Goal: Use online tool/utility: Utilize a website feature to perform a specific function

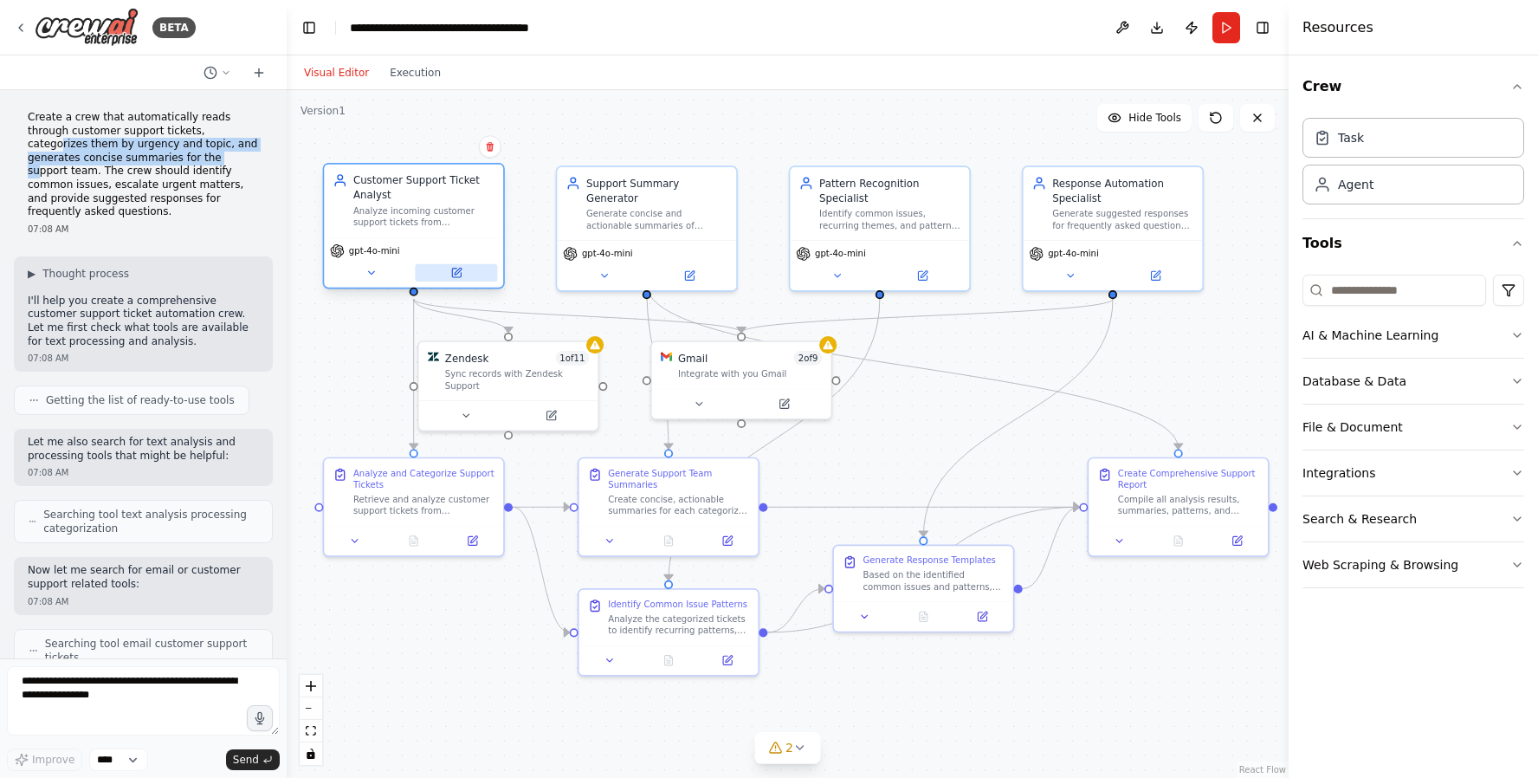
click at [460, 278] on icon at bounding box center [455, 272] width 11 height 11
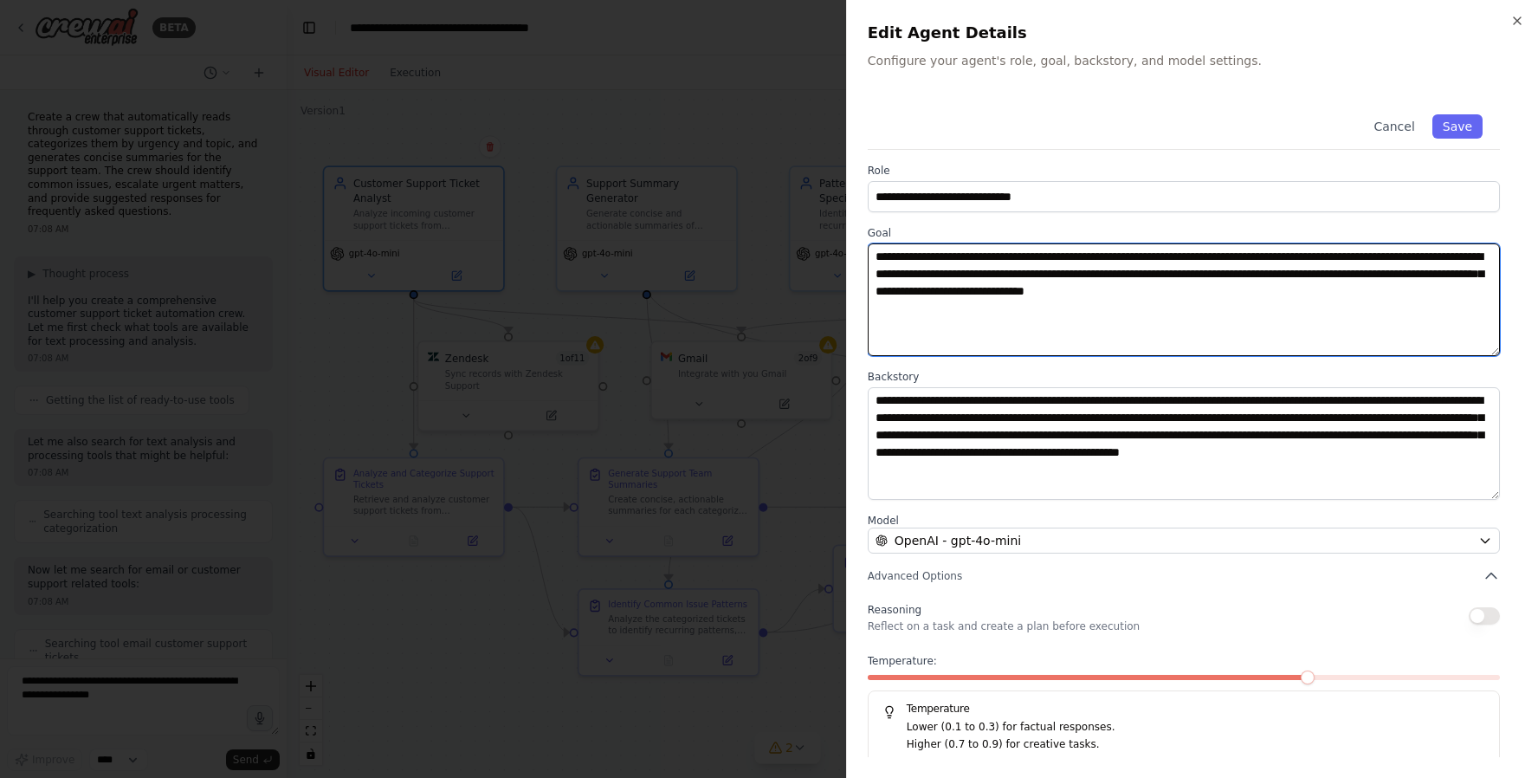
drag, startPoint x: 961, startPoint y: 345, endPoint x: 897, endPoint y: 220, distance: 140.2
click at [897, 220] on div "**********" at bounding box center [1193, 430] width 650 height 667
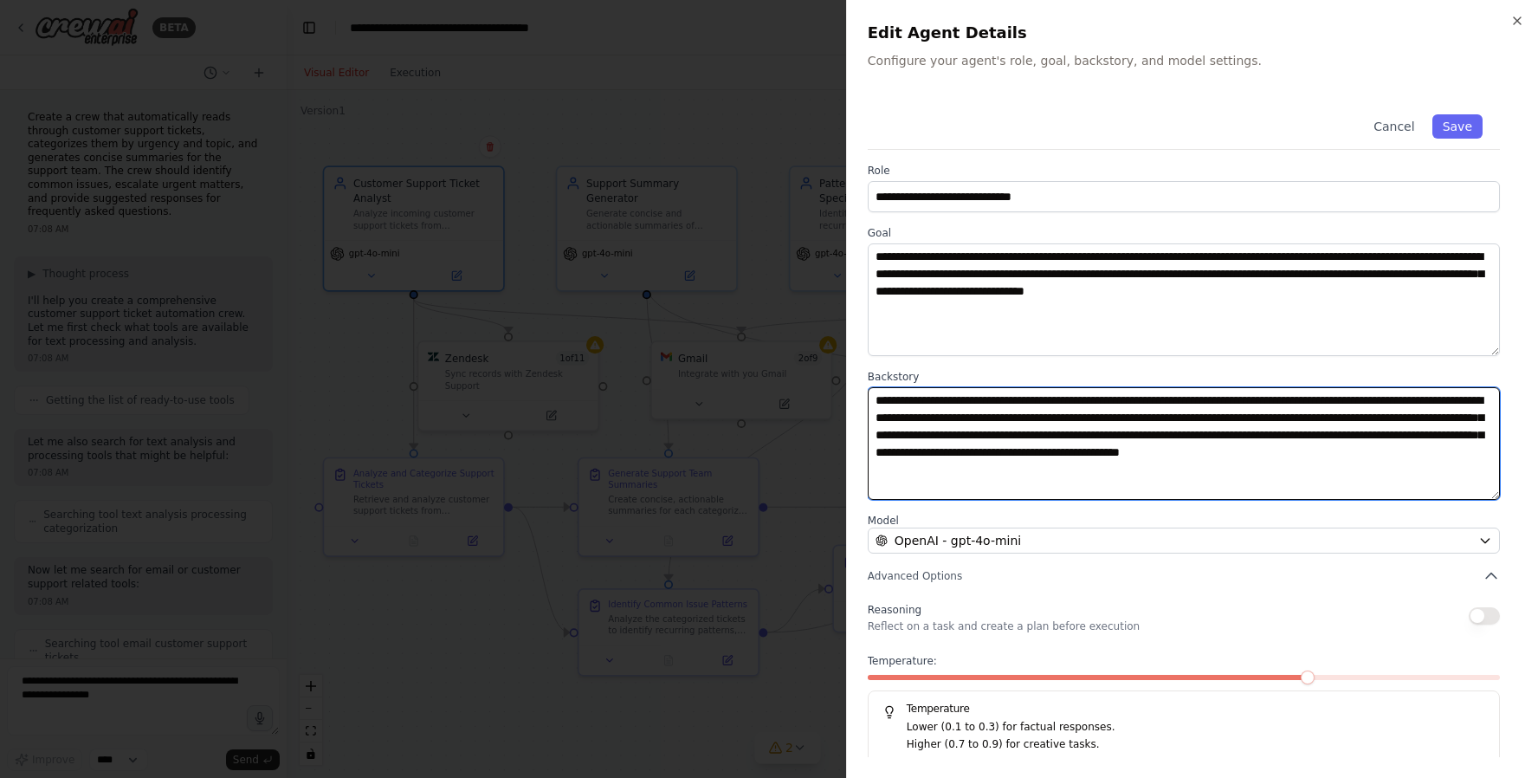
drag, startPoint x: 970, startPoint y: 471, endPoint x: 886, endPoint y: 402, distance: 108.9
click at [886, 402] on textarea "**********" at bounding box center [1184, 443] width 632 height 113
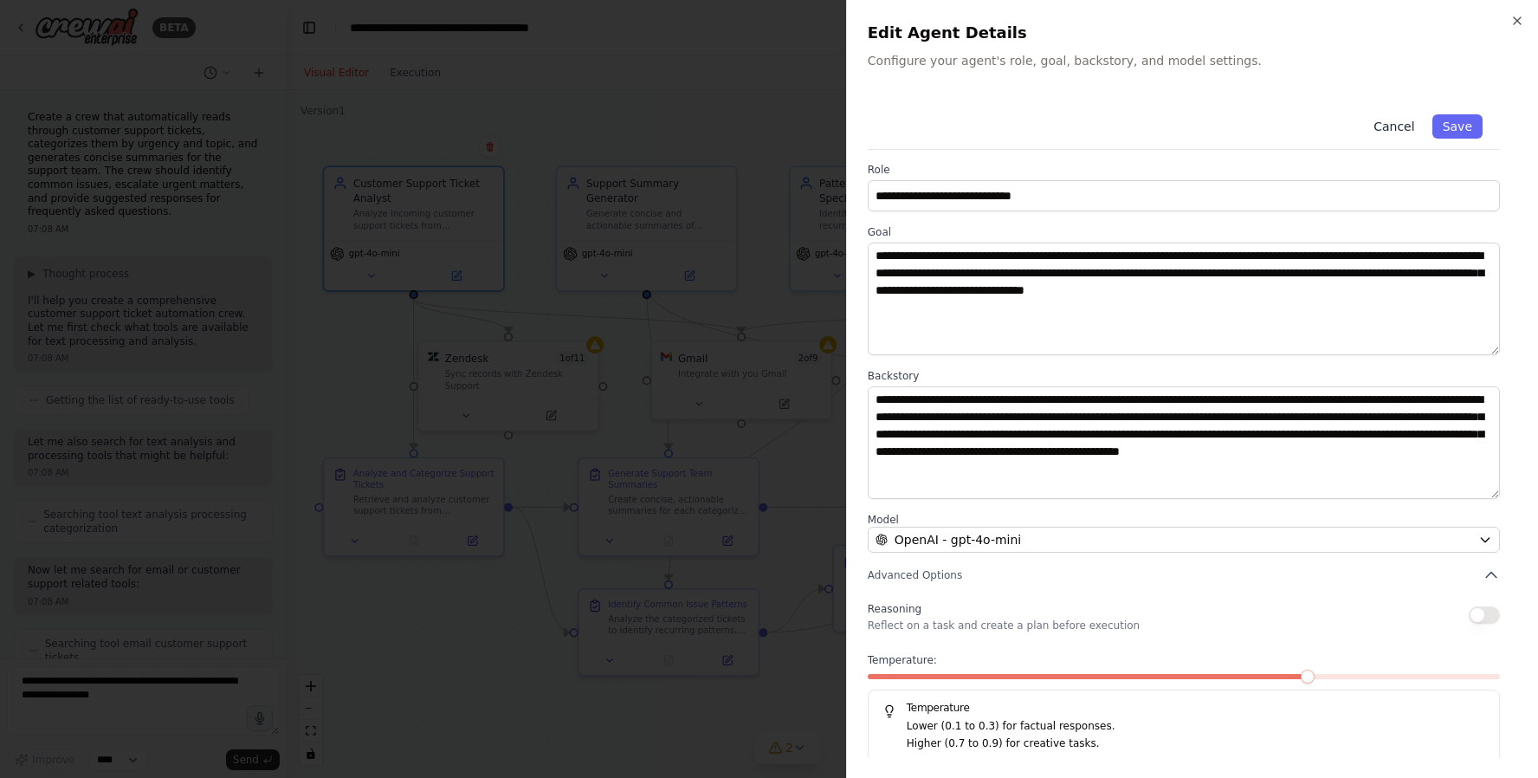
click at [1409, 131] on button "Cancel" at bounding box center [1394, 126] width 62 height 24
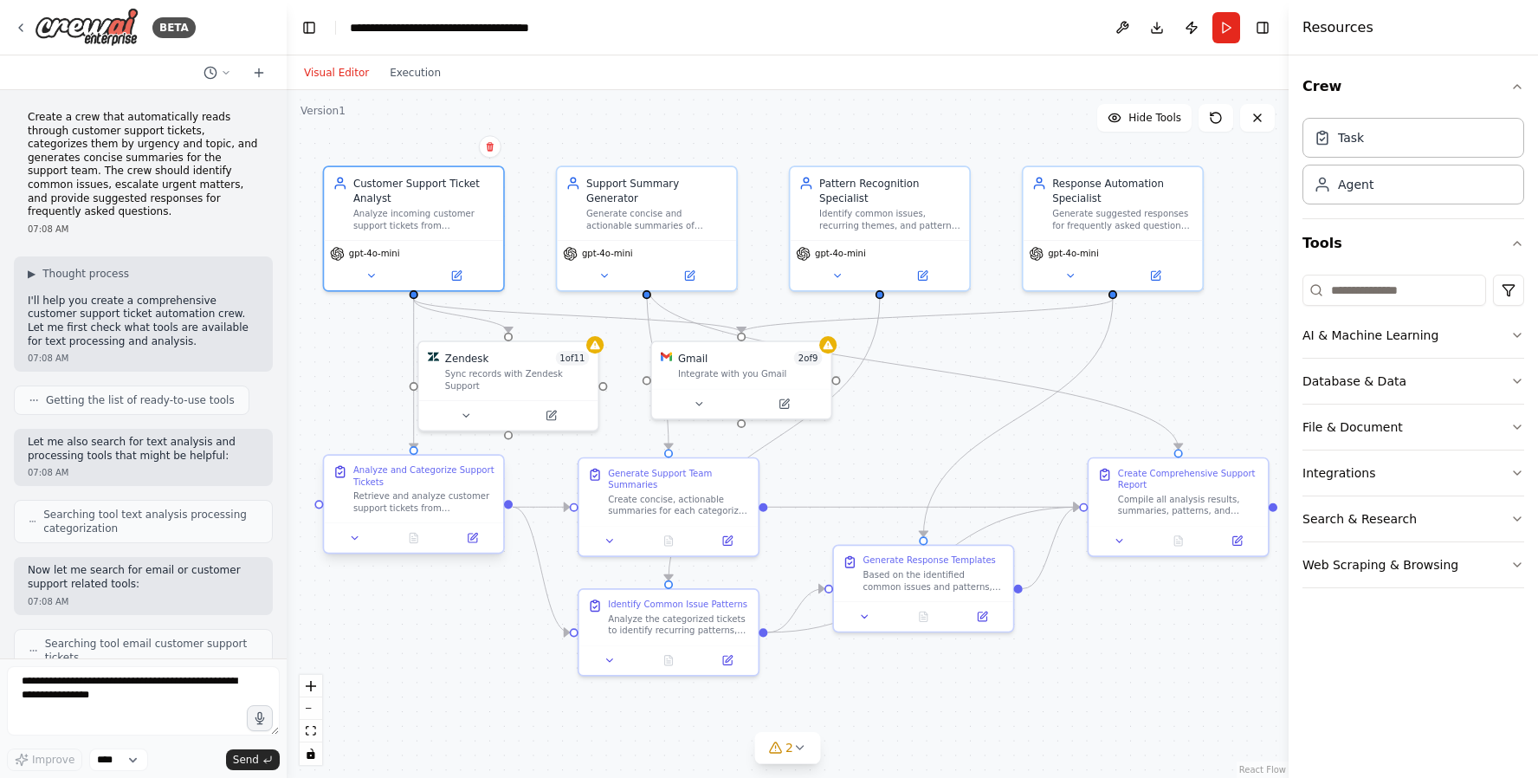
click at [406, 507] on div "Retrieve and analyze customer support tickets from {ticket_source} for the peri…" at bounding box center [423, 501] width 141 height 23
click at [471, 542] on icon at bounding box center [473, 538] width 9 height 9
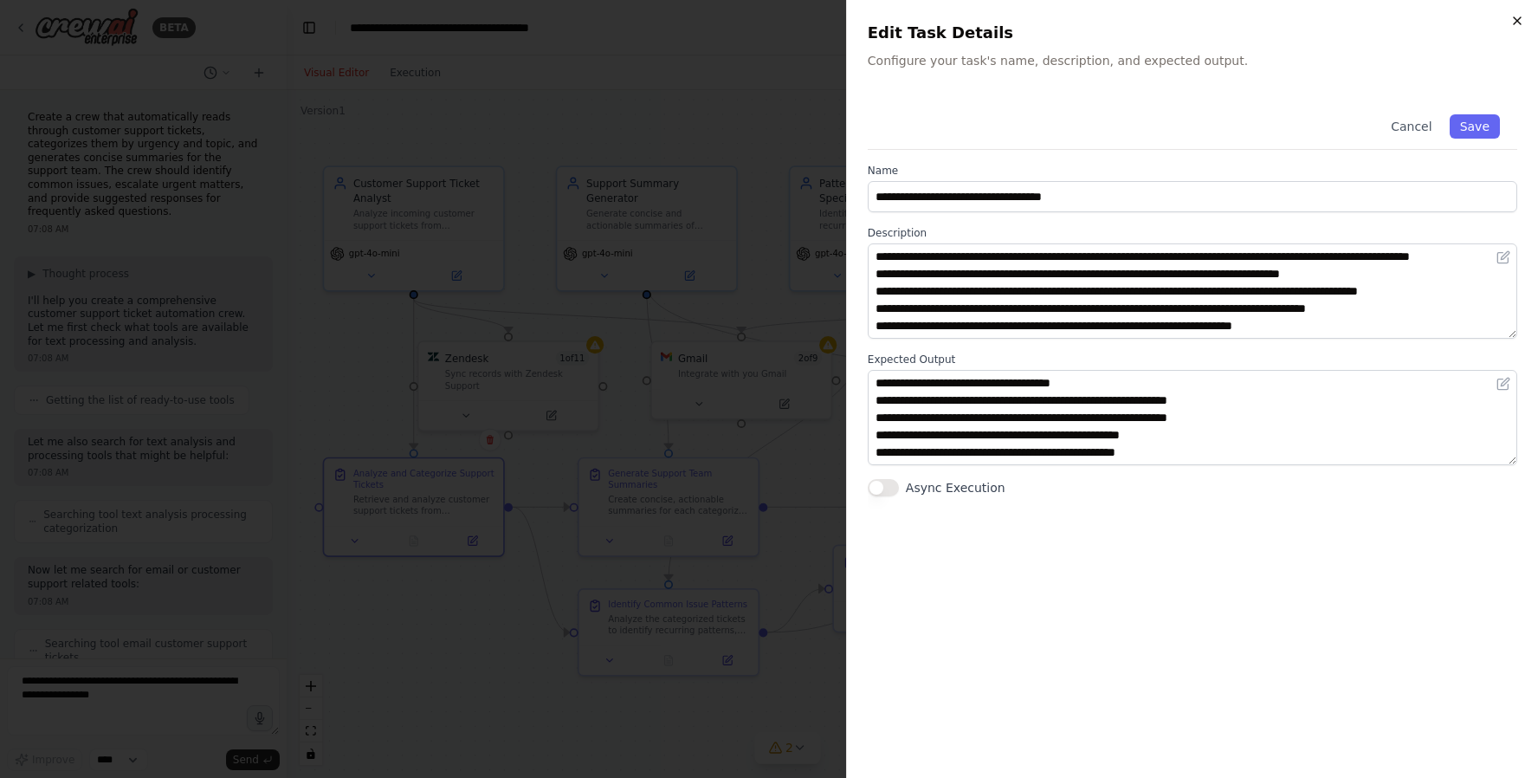
click at [1516, 20] on icon "button" at bounding box center [1518, 21] width 14 height 14
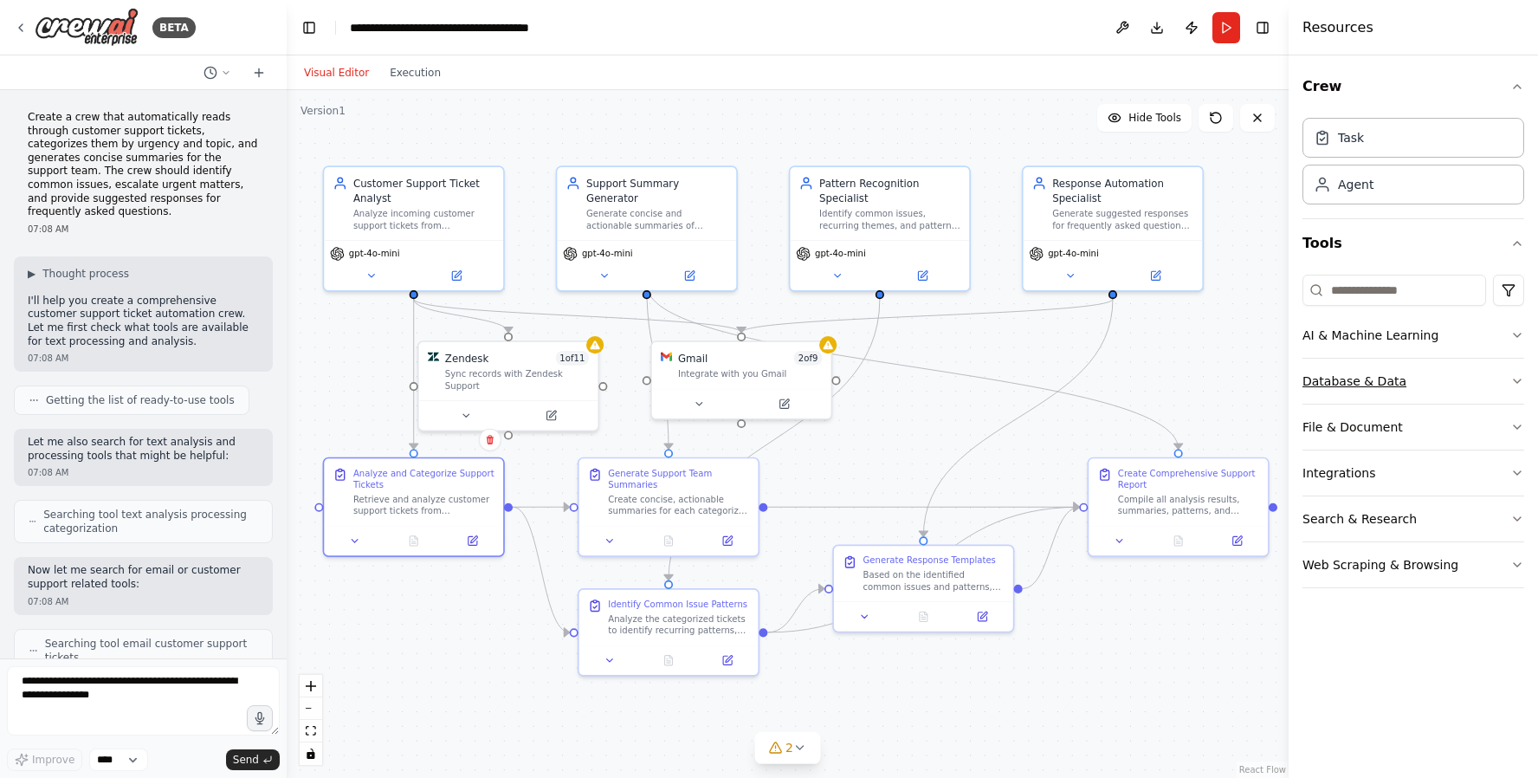
click at [1519, 379] on icon "button" at bounding box center [1517, 380] width 7 height 3
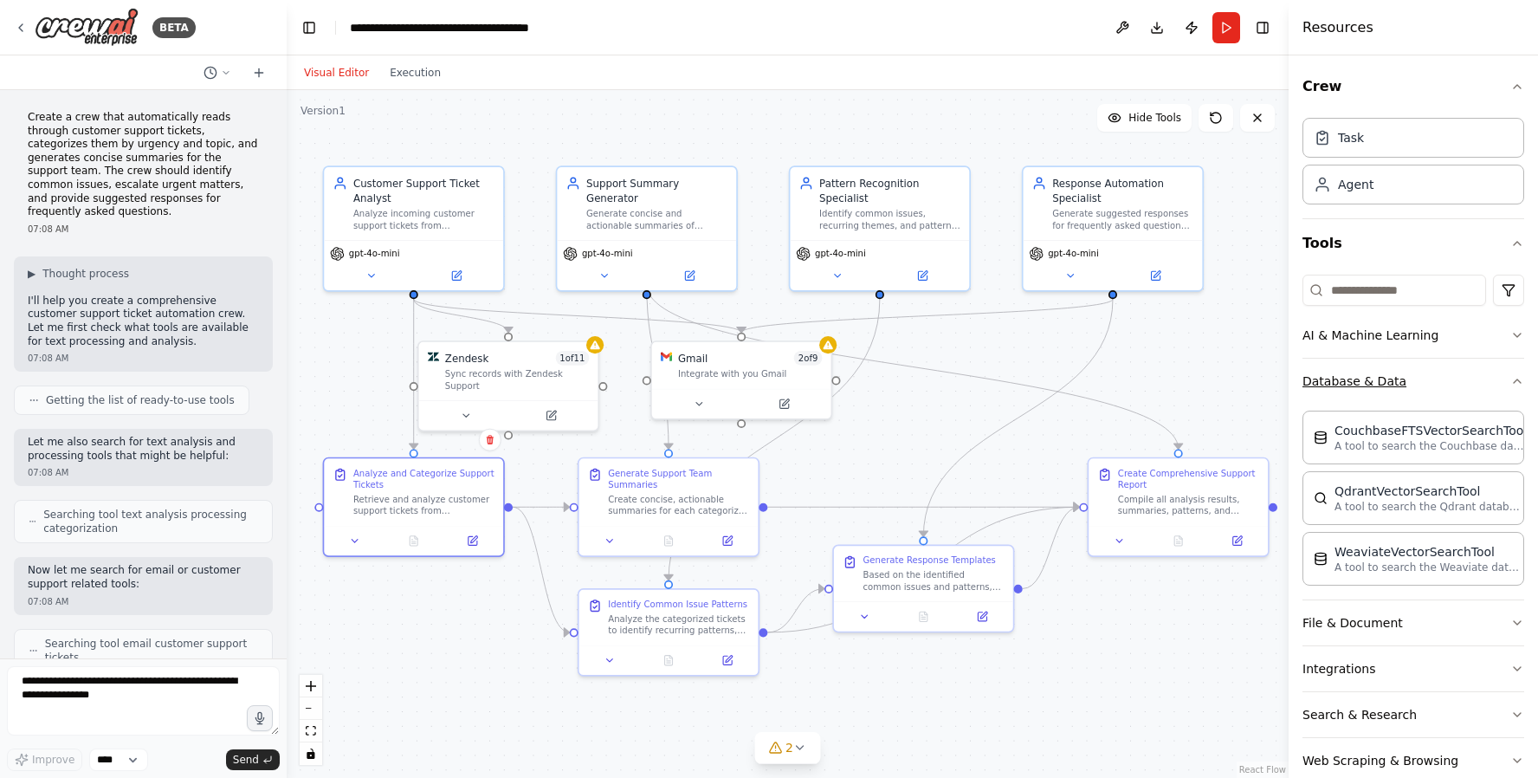
click at [1516, 379] on icon "button" at bounding box center [1517, 380] width 7 height 3
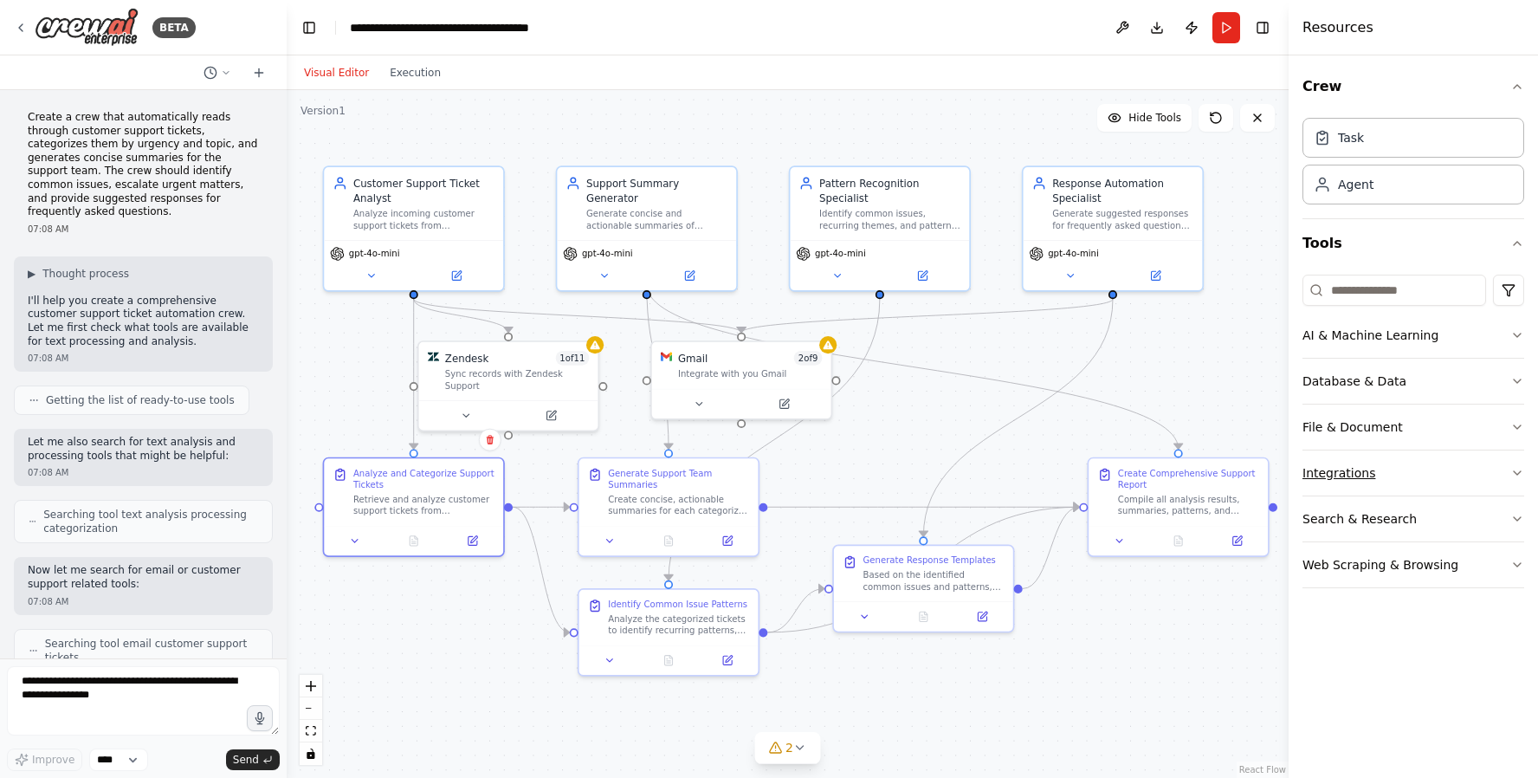
click at [1523, 471] on icon "button" at bounding box center [1518, 473] width 14 height 14
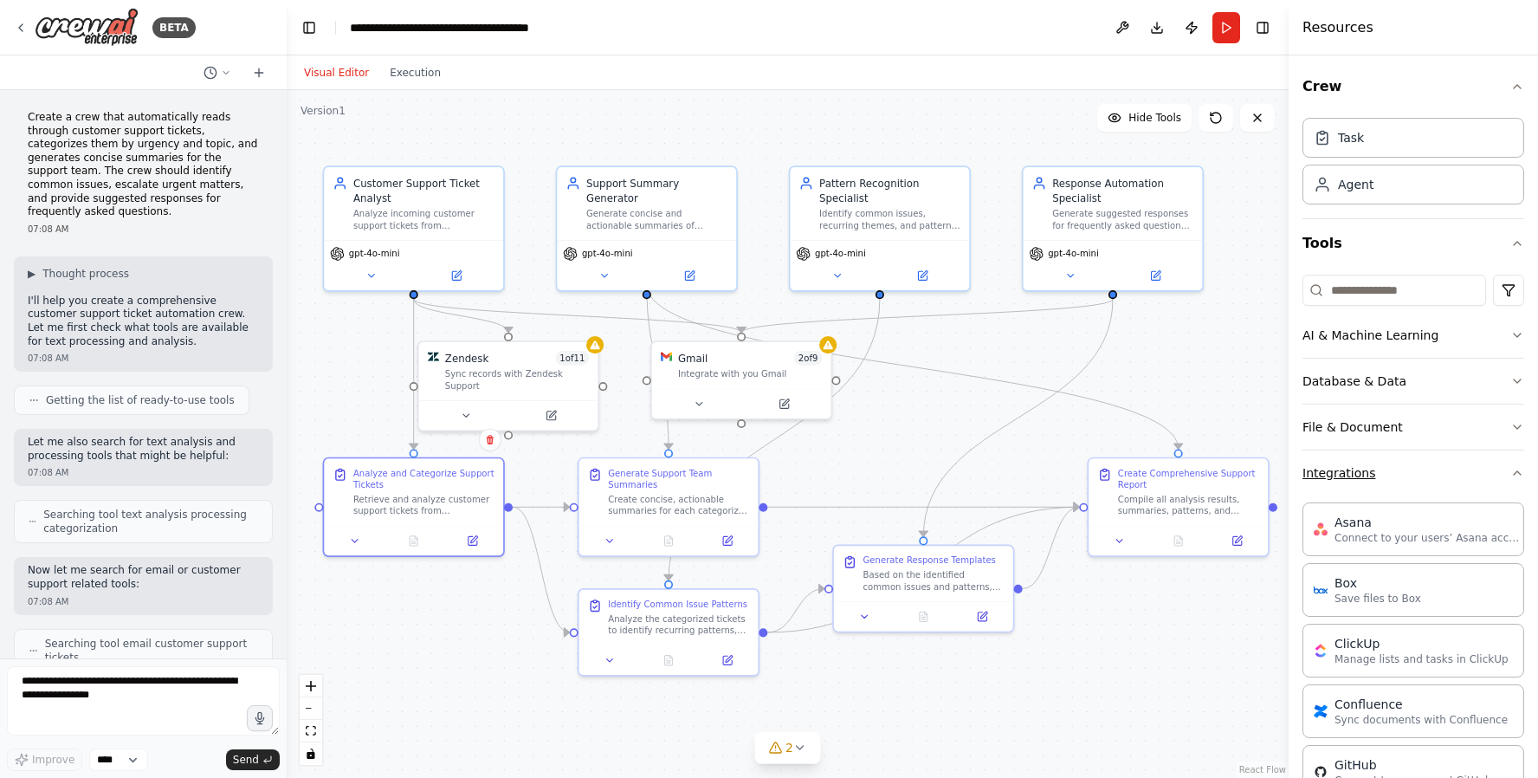
click at [1523, 471] on icon "button" at bounding box center [1518, 473] width 14 height 14
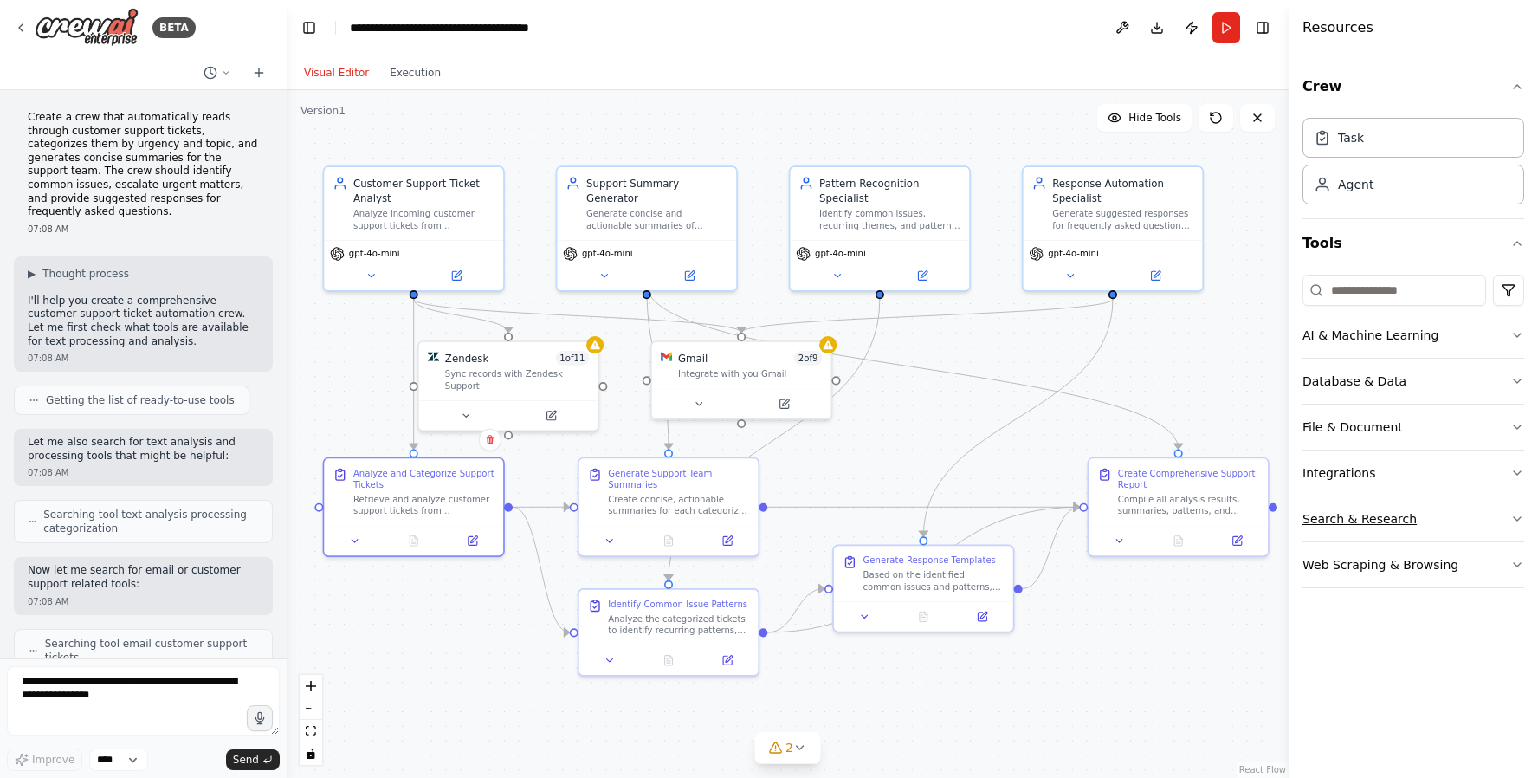
click at [1519, 517] on icon "button" at bounding box center [1518, 519] width 14 height 14
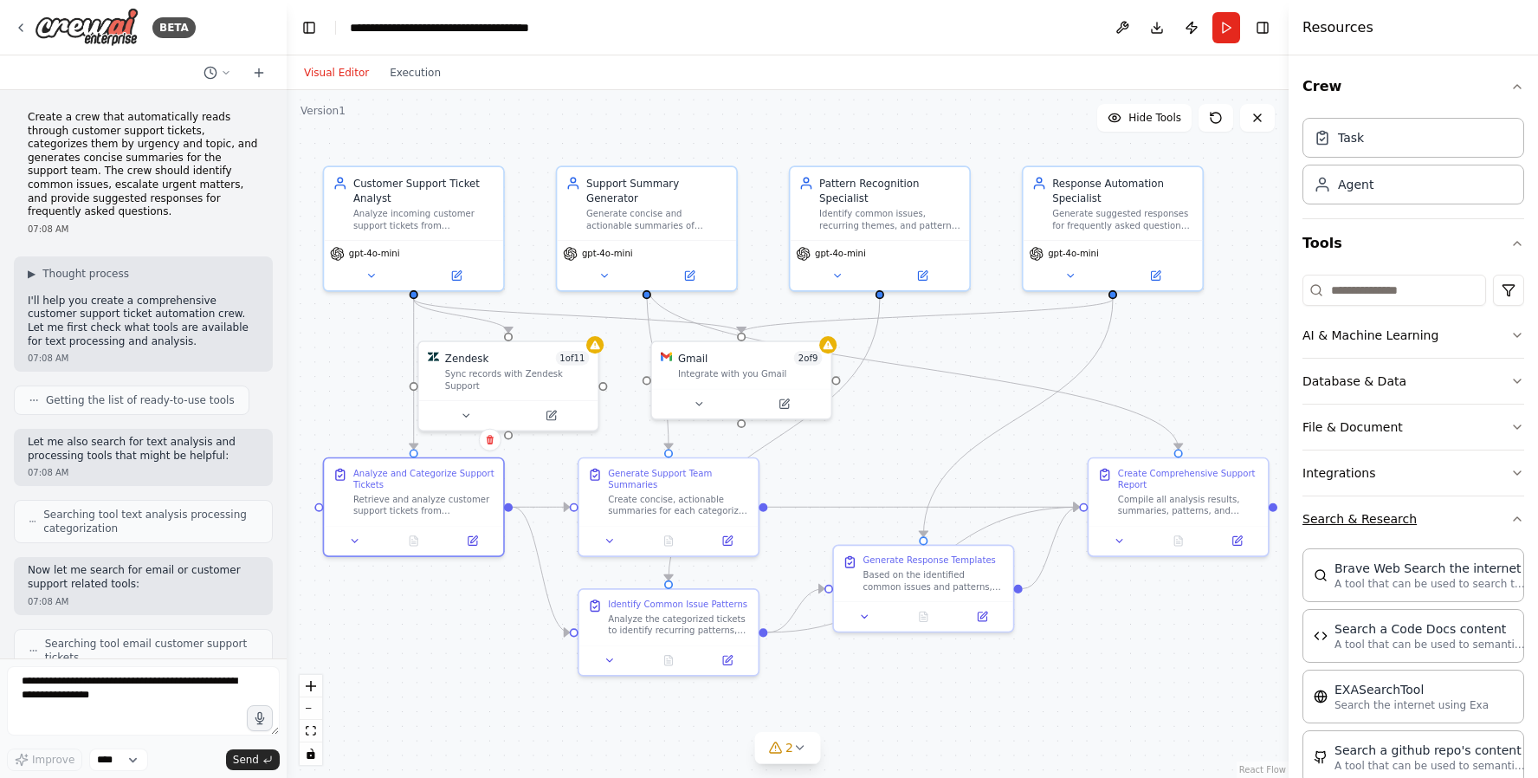
click at [1519, 517] on icon "button" at bounding box center [1518, 519] width 14 height 14
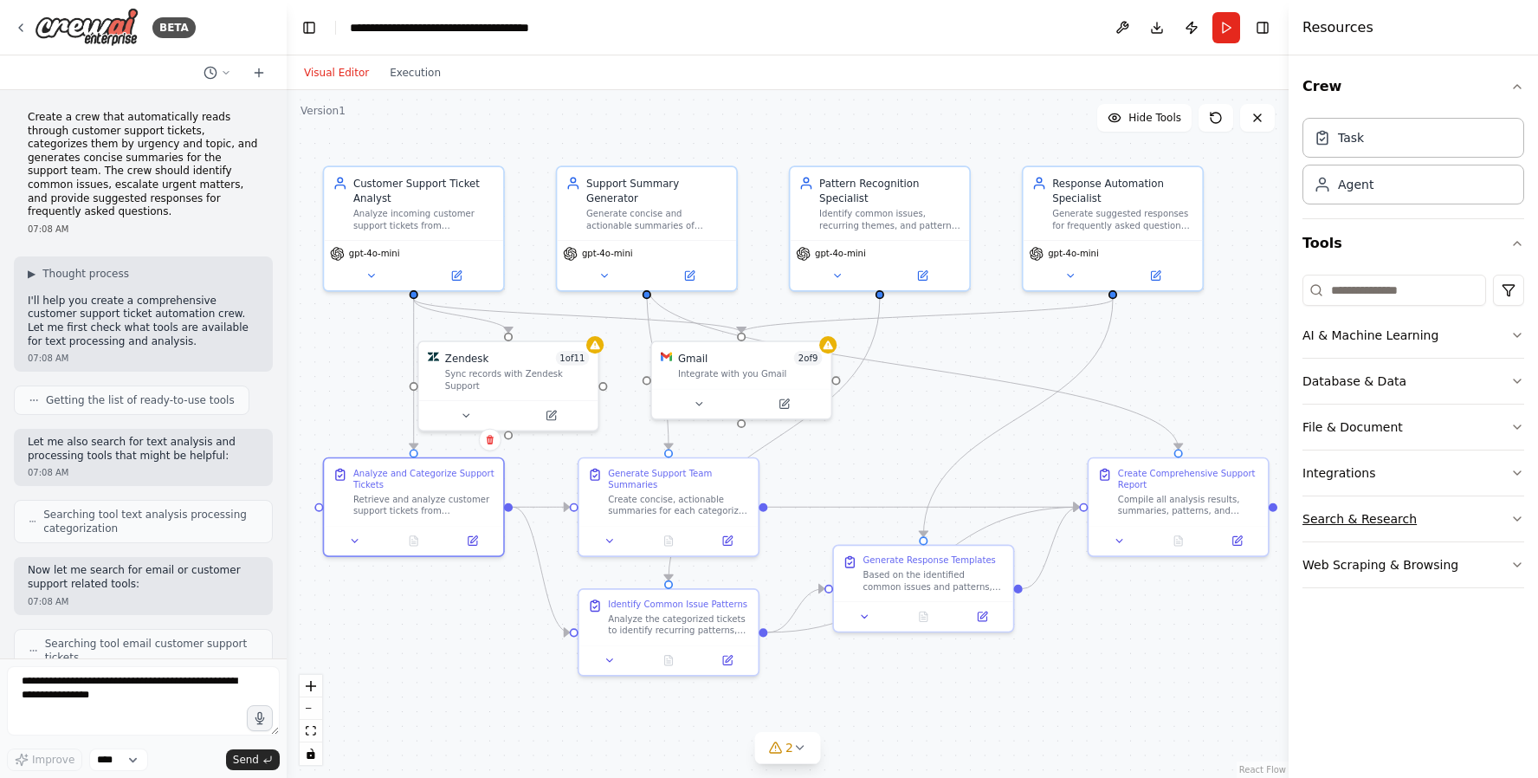
click at [1521, 521] on icon "button" at bounding box center [1518, 519] width 14 height 14
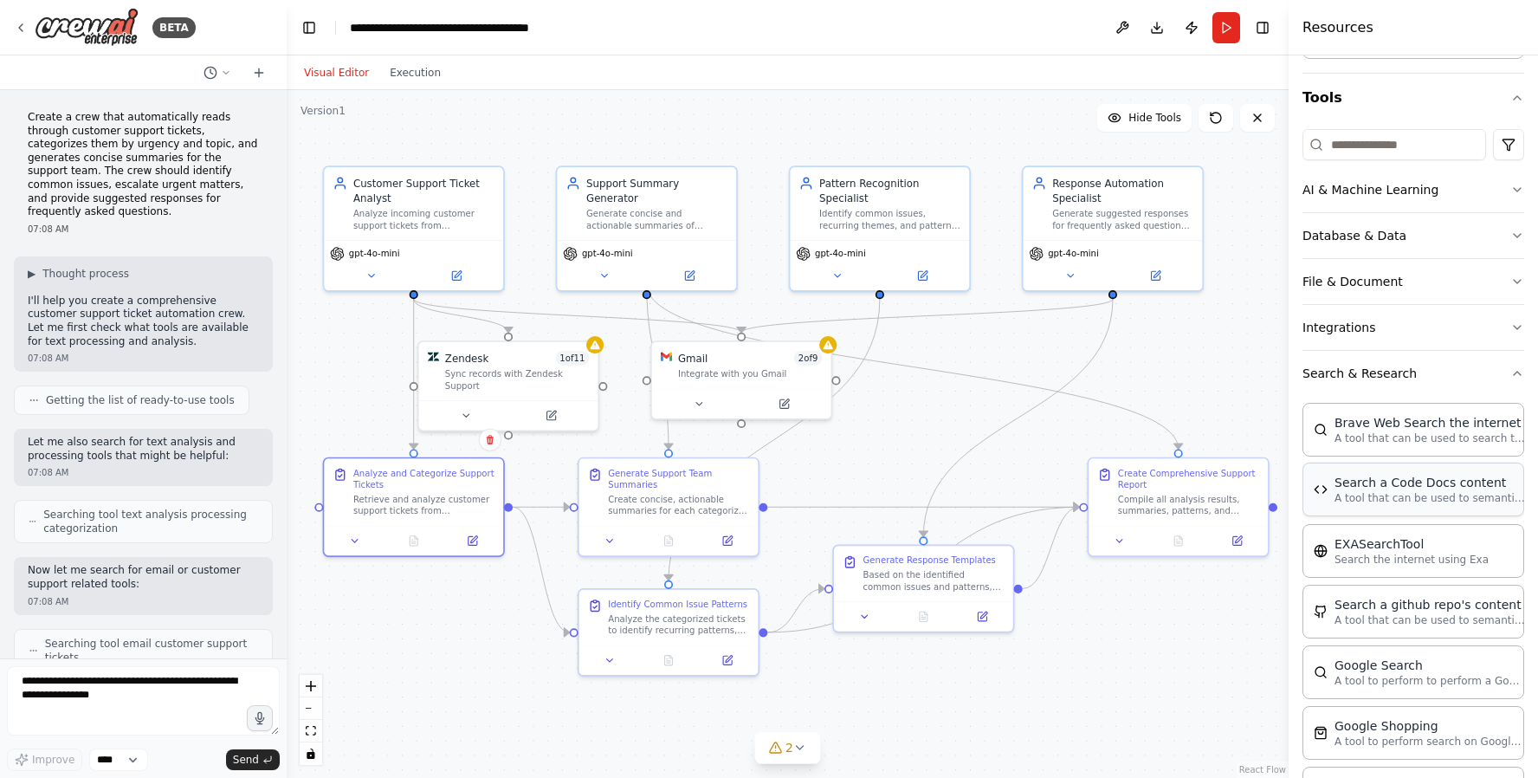
scroll to position [118, 0]
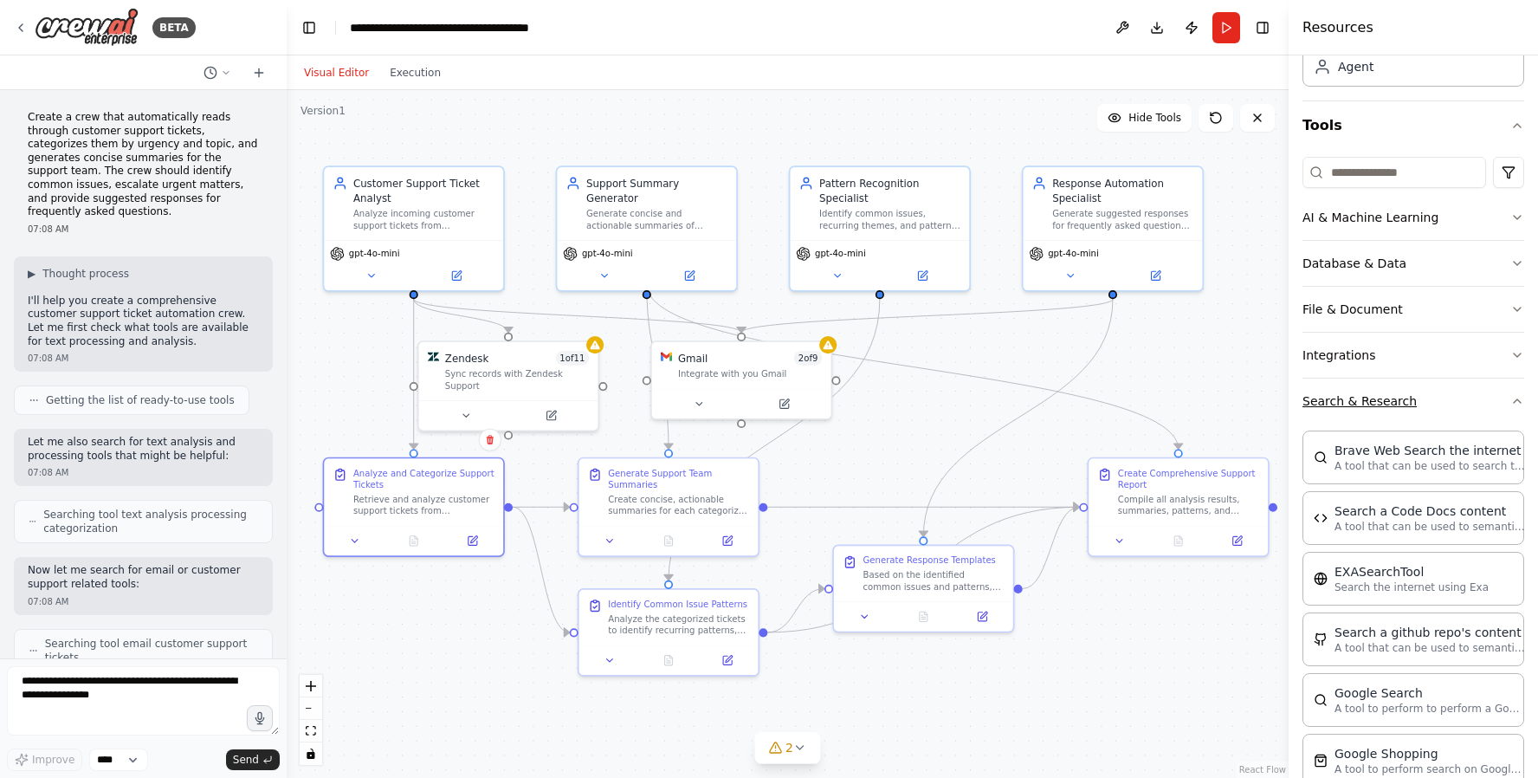
click at [1516, 408] on button "Search & Research" at bounding box center [1414, 401] width 222 height 45
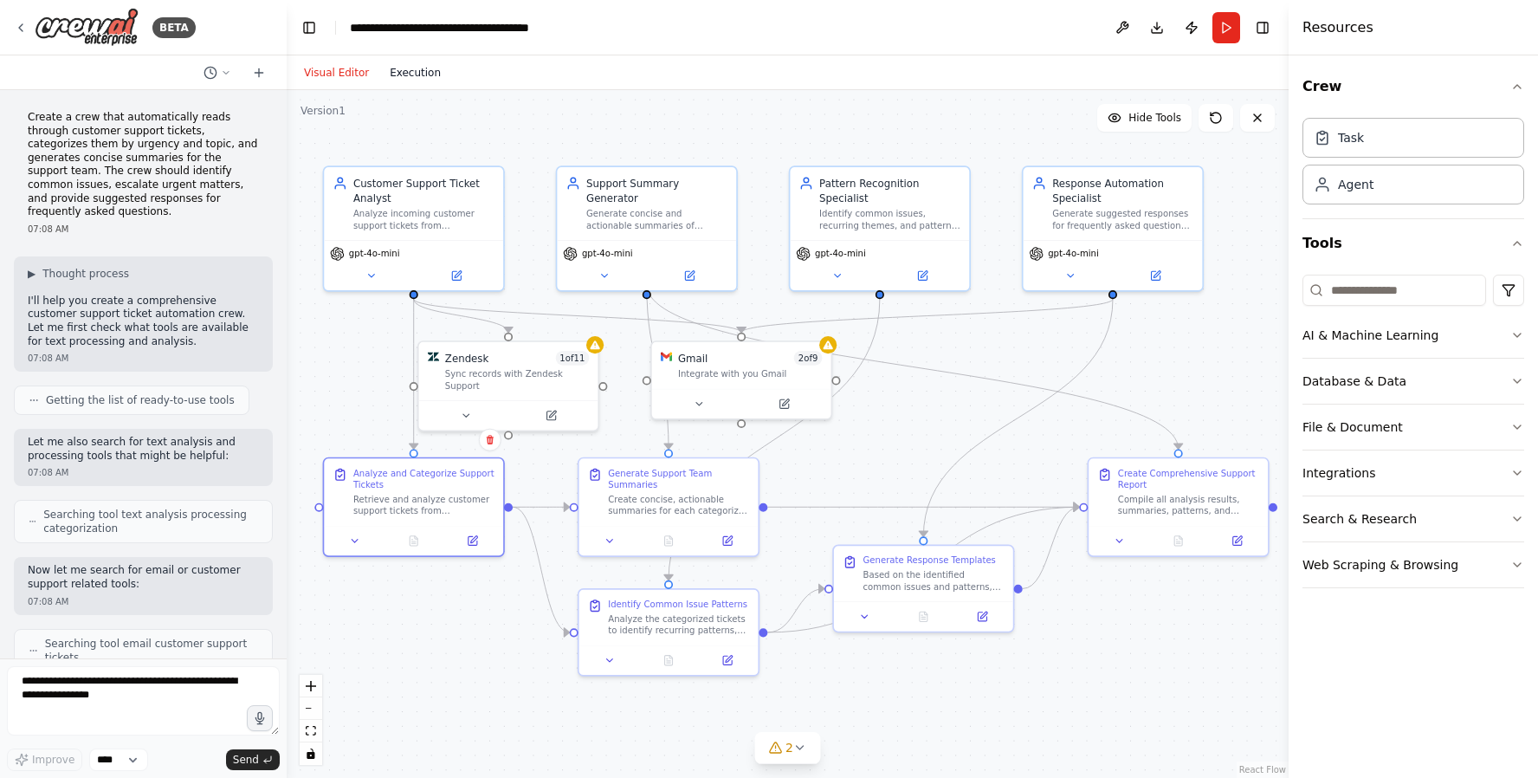
click at [427, 78] on button "Execution" at bounding box center [415, 72] width 72 height 21
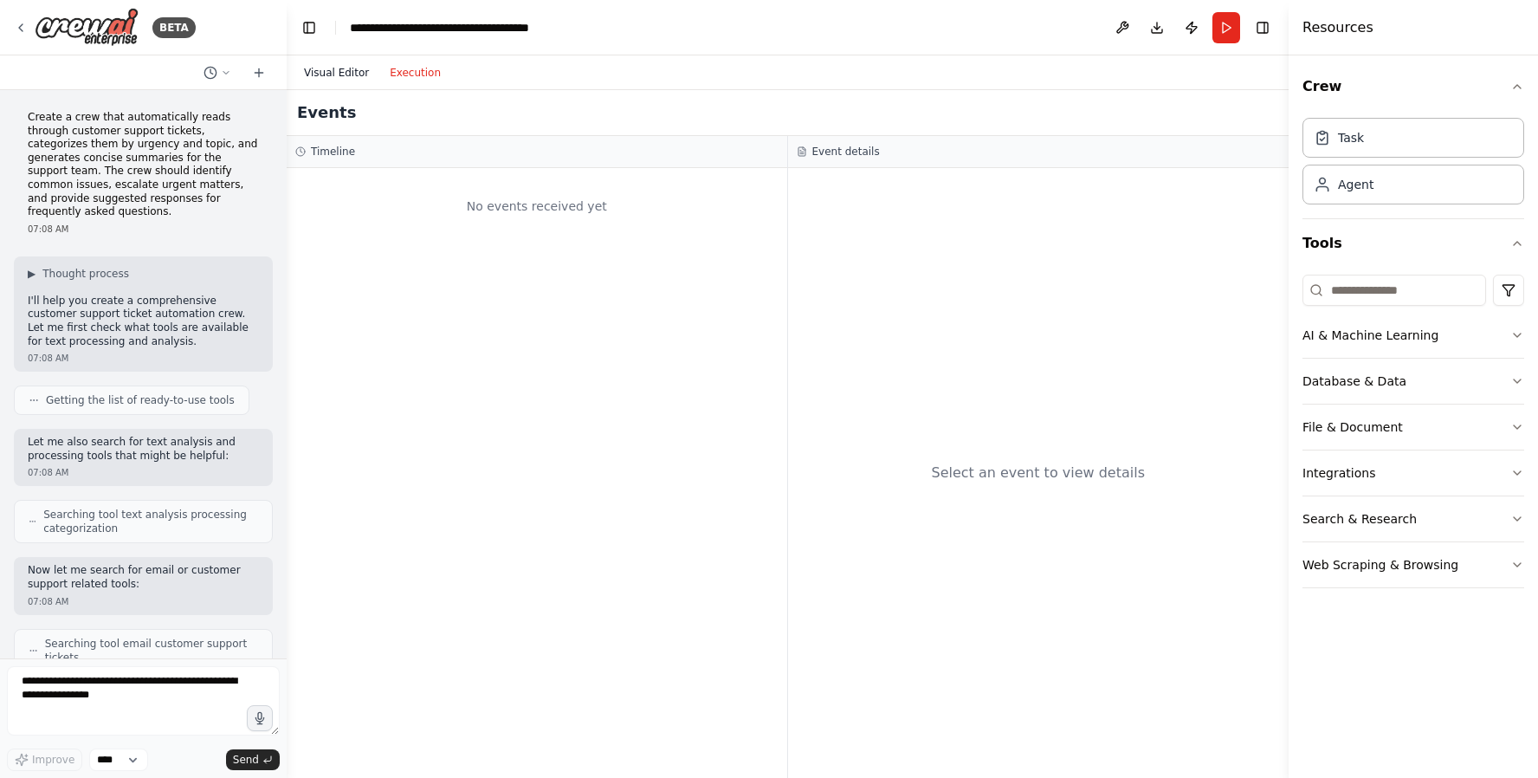
click at [328, 76] on button "Visual Editor" at bounding box center [337, 72] width 86 height 21
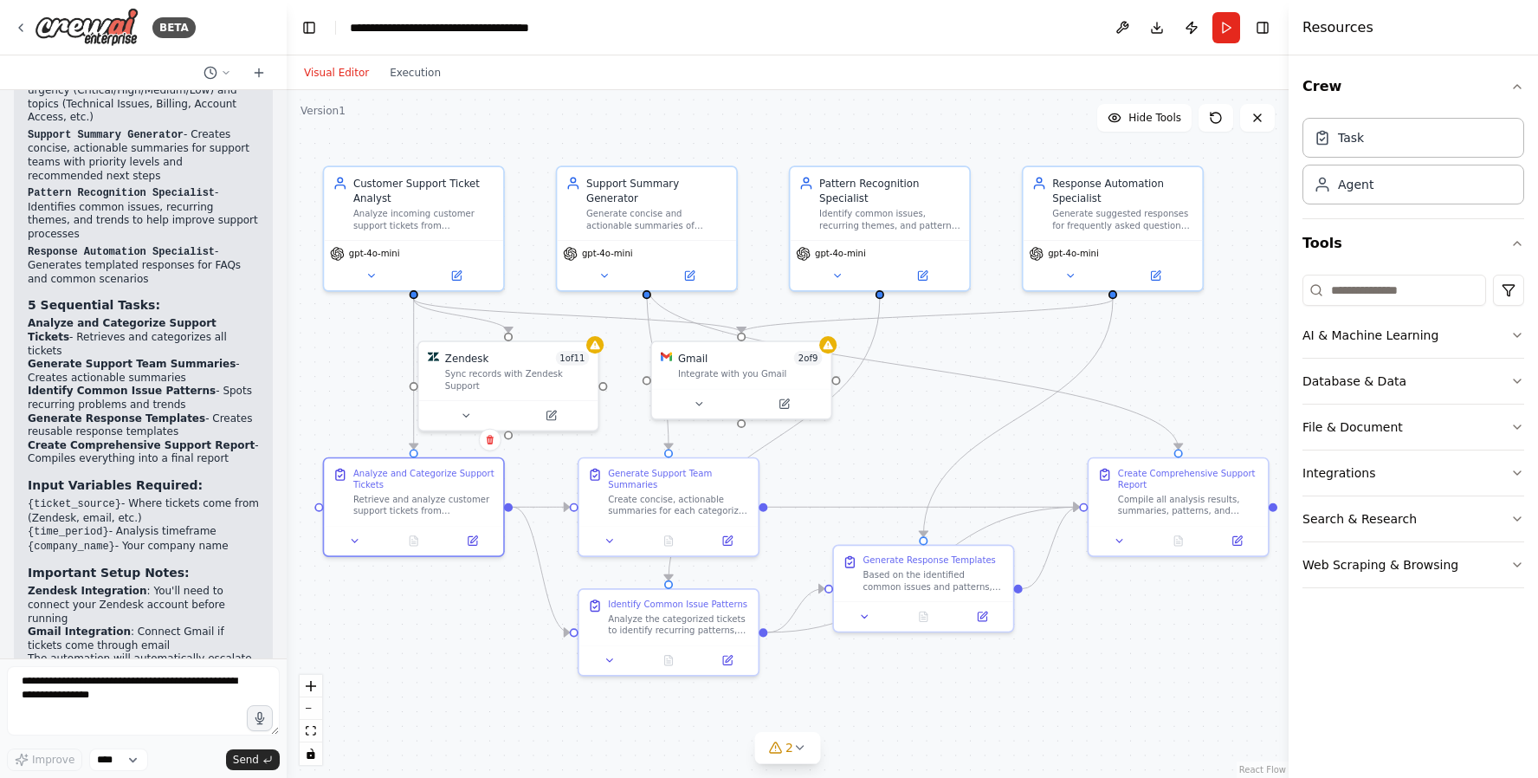
scroll to position [2669, 0]
